Goal: Transaction & Acquisition: Purchase product/service

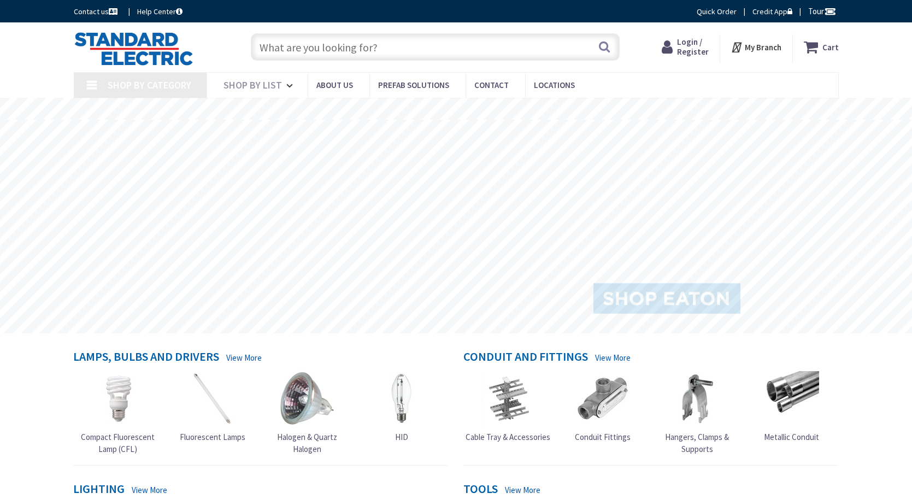
type input "[GEOGRAPHIC_DATA], [GEOGRAPHIC_DATA]"
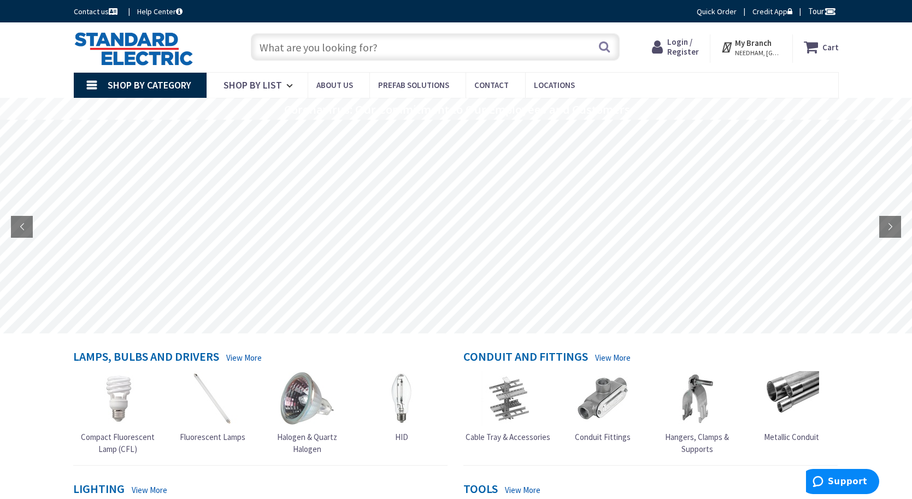
click at [458, 45] on input "text" at bounding box center [435, 46] width 369 height 27
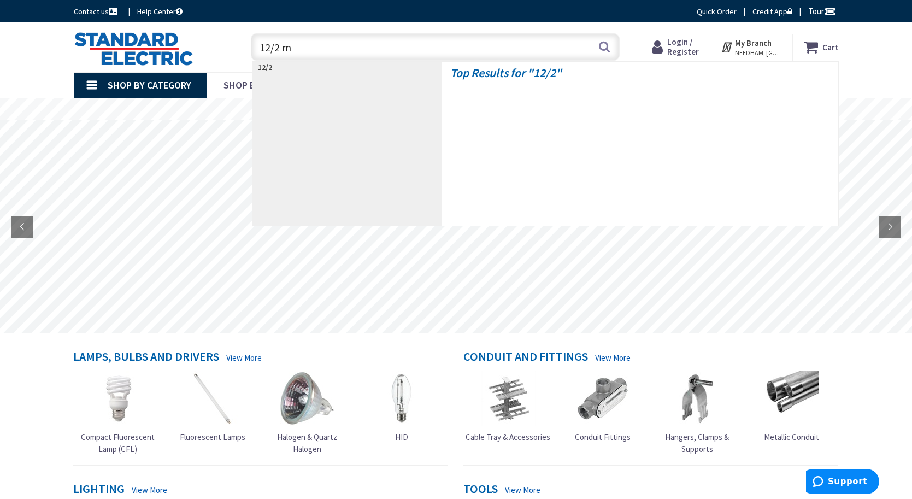
type input "12/2 mc"
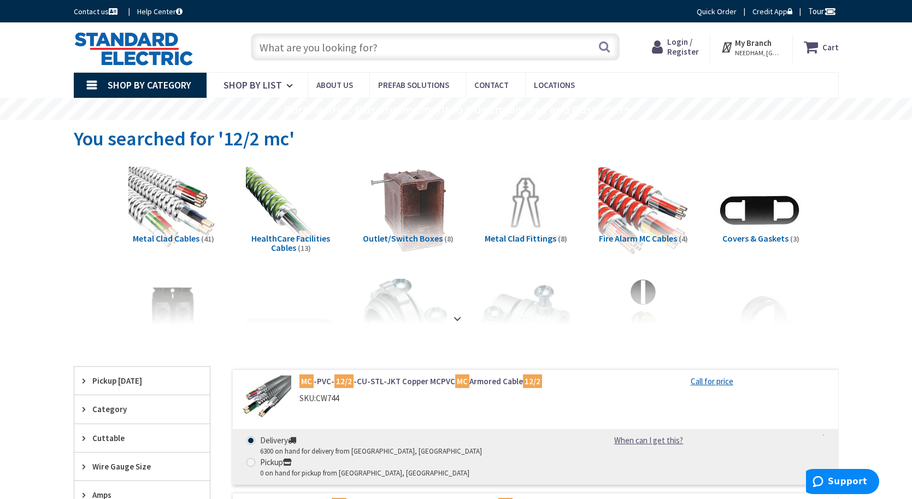
click at [667, 44] on icon at bounding box center [659, 47] width 15 height 20
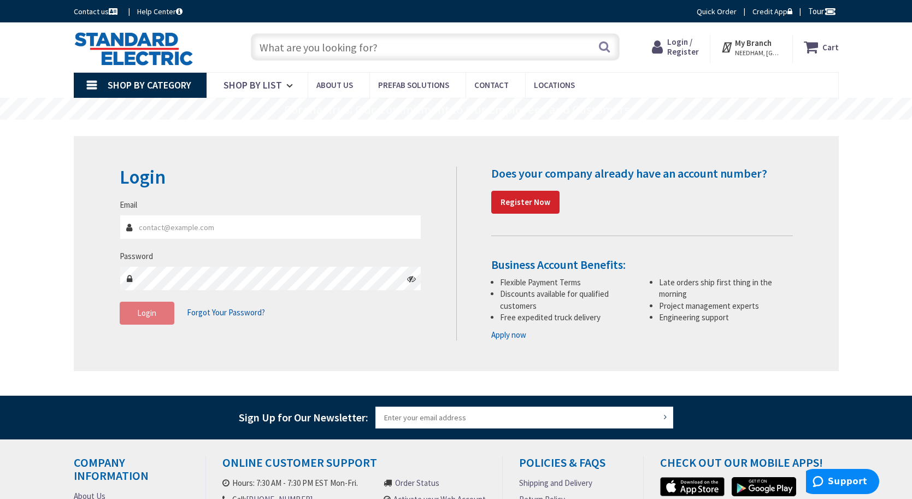
type input "sbotto@jmbco.com"
click at [156, 316] on button "Login" at bounding box center [147, 312] width 55 height 23
